Goal: Check status

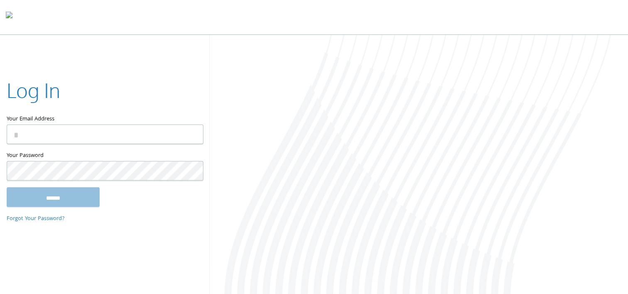
type input "**********"
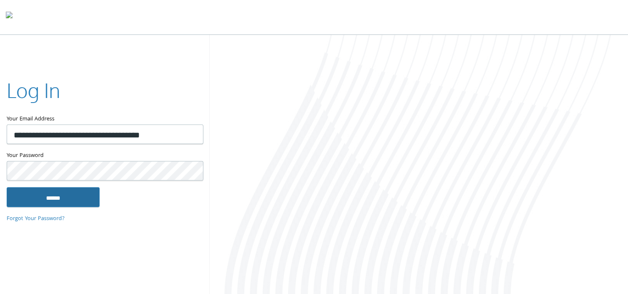
click at [74, 199] on input "******" at bounding box center [53, 197] width 93 height 20
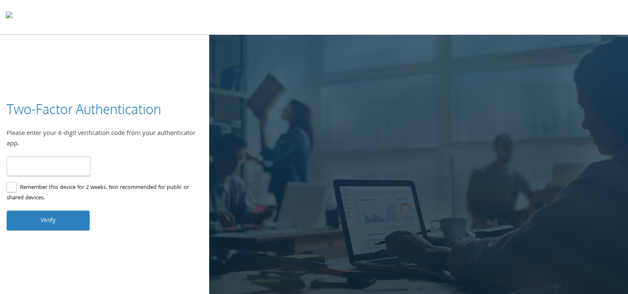
type input "******"
